Goal: Answer question/provide support

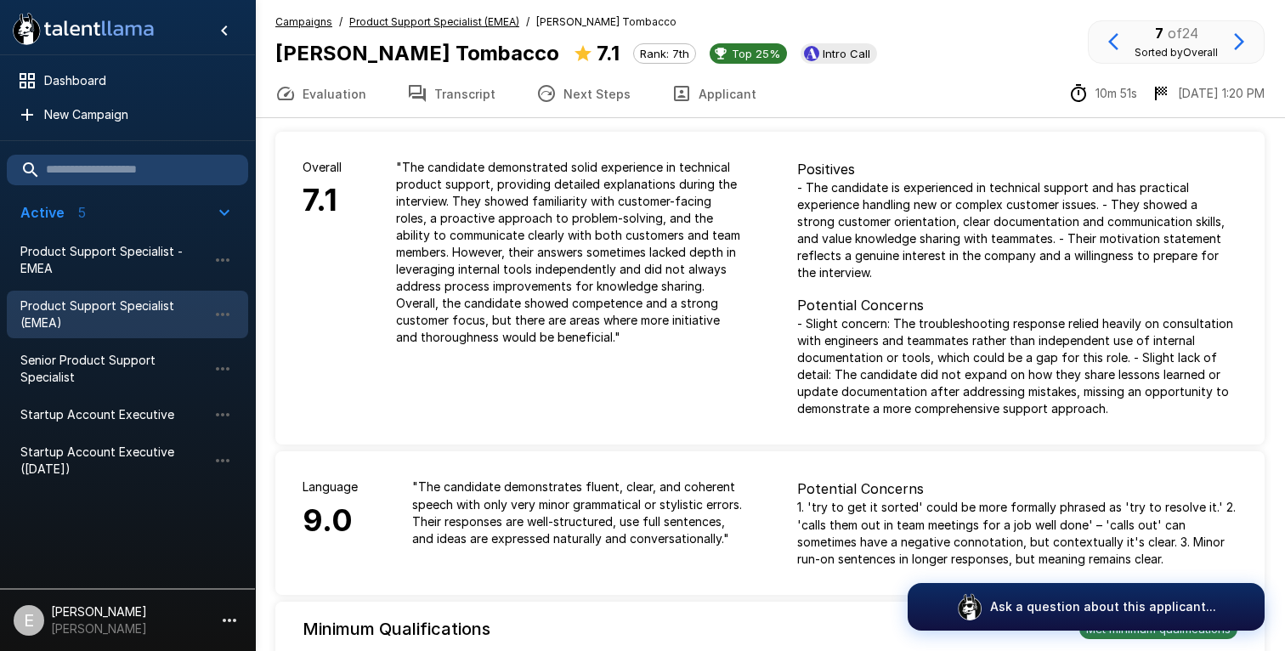
click at [442, 105] on button "Transcript" at bounding box center [451, 94] width 129 height 48
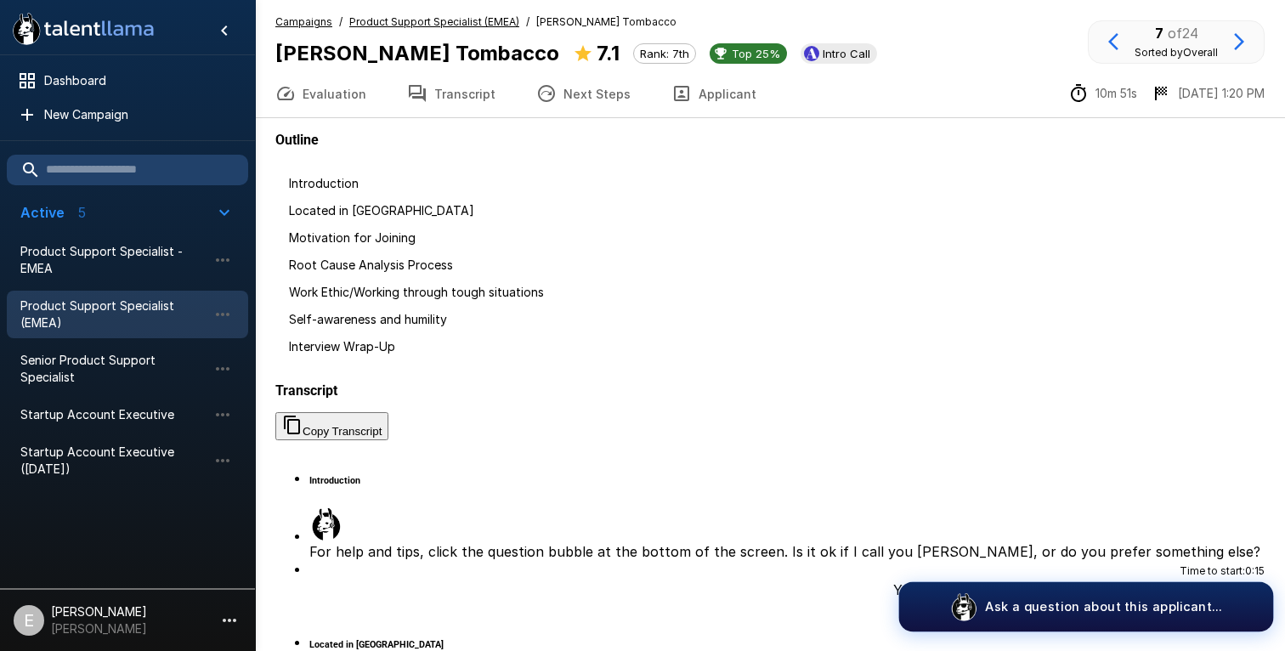
click at [959, 608] on img "button" at bounding box center [963, 606] width 29 height 29
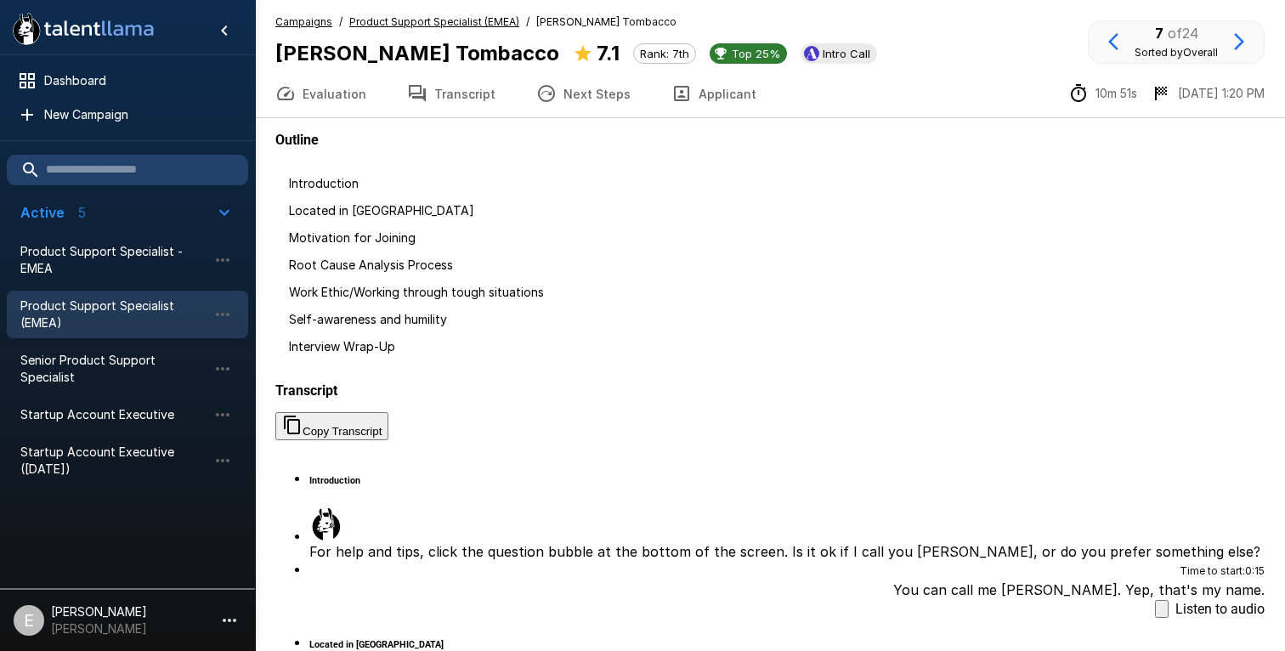
type textarea "**********"
drag, startPoint x: 825, startPoint y: 557, endPoint x: 839, endPoint y: 592, distance: 38.2
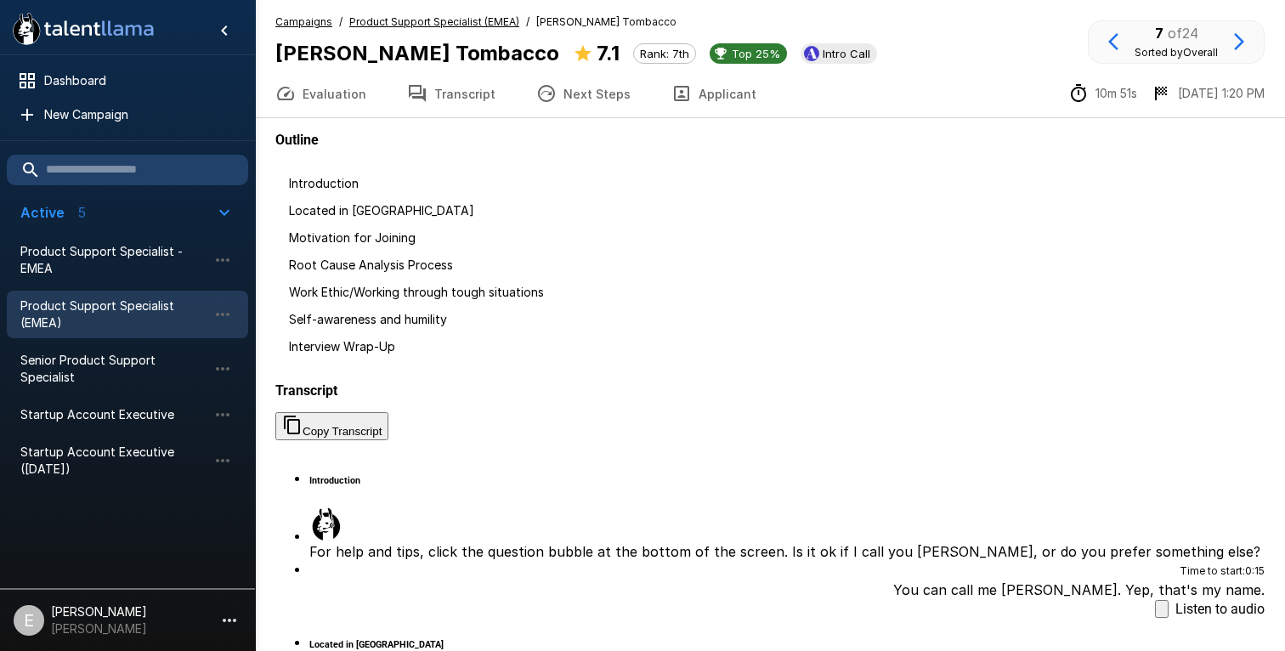
click at [816, 51] on span "Intro Call" at bounding box center [846, 54] width 61 height 14
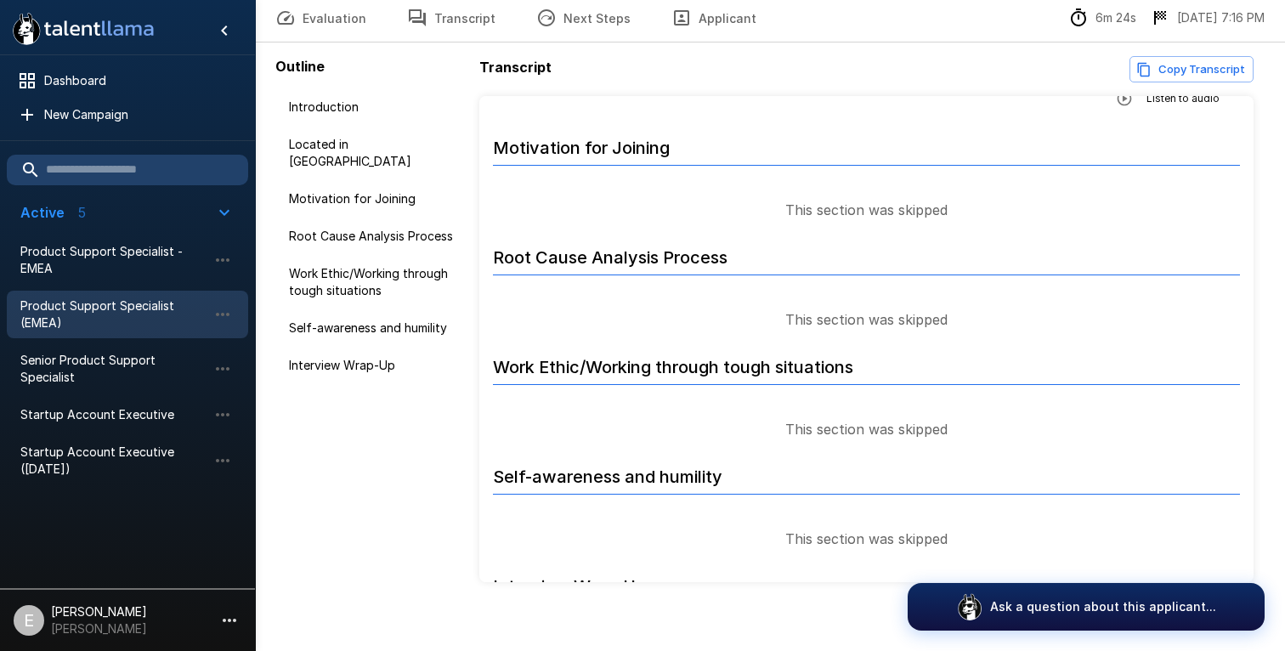
scroll to position [508, 0]
